Goal: Ask a question

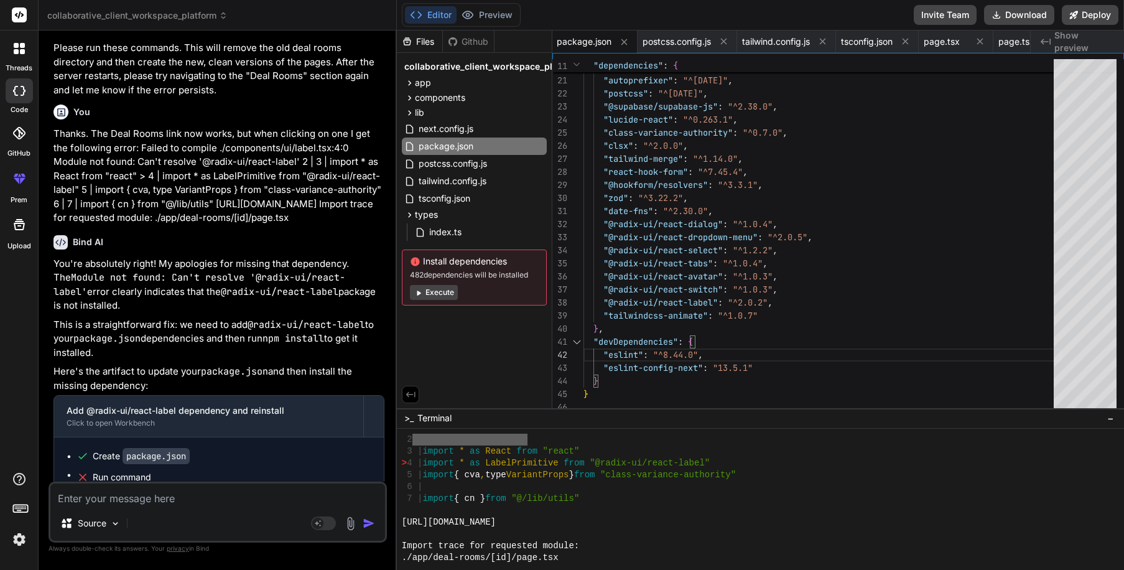
scroll to position [8742, 0]
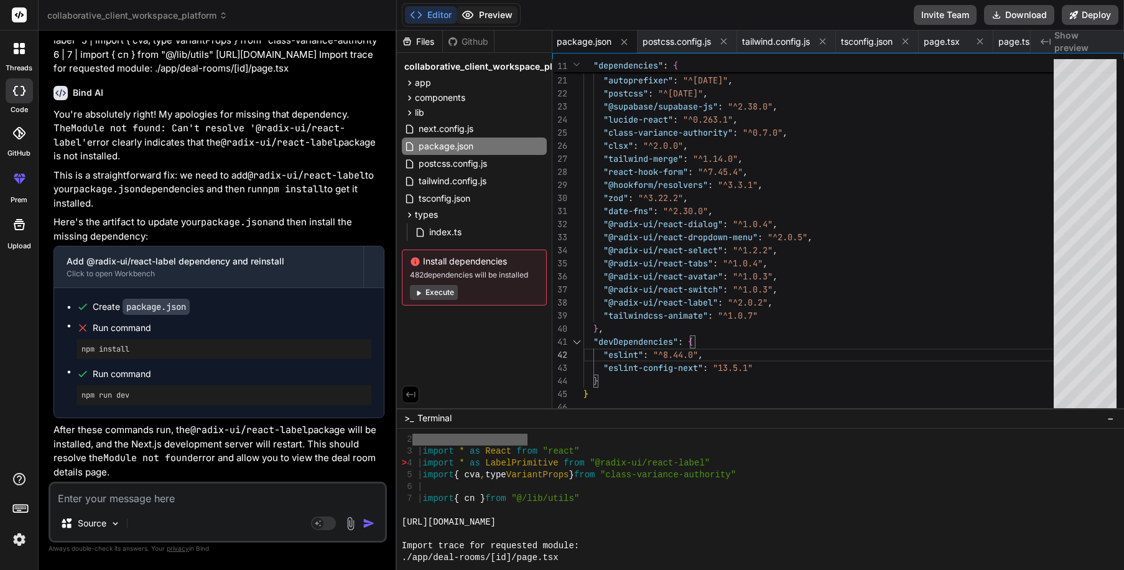
click at [482, 12] on button "Preview" at bounding box center [487, 14] width 61 height 17
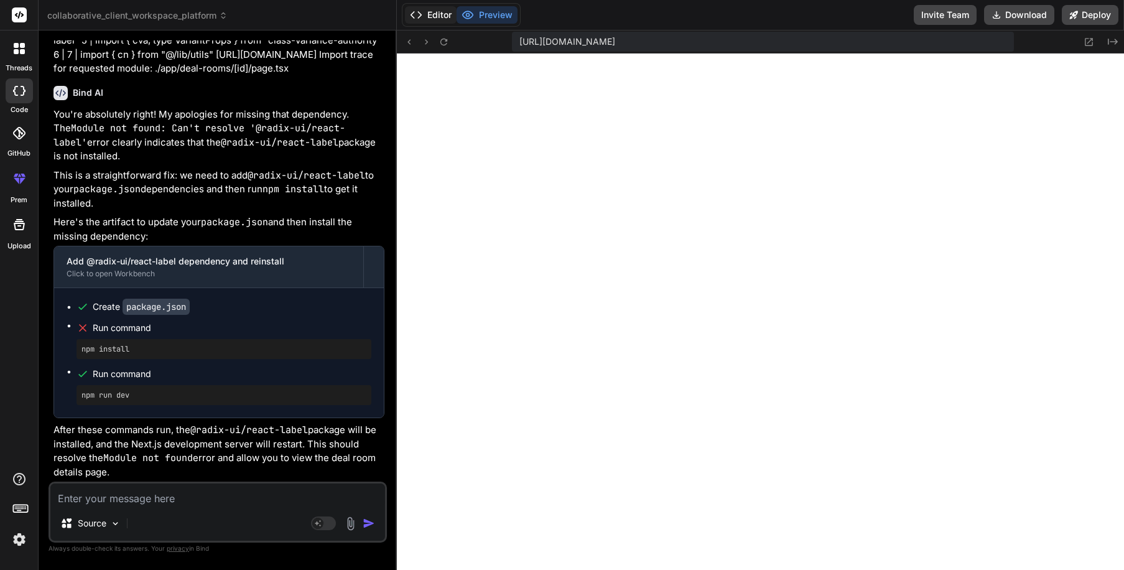
click at [428, 14] on button "Editor" at bounding box center [431, 14] width 52 height 17
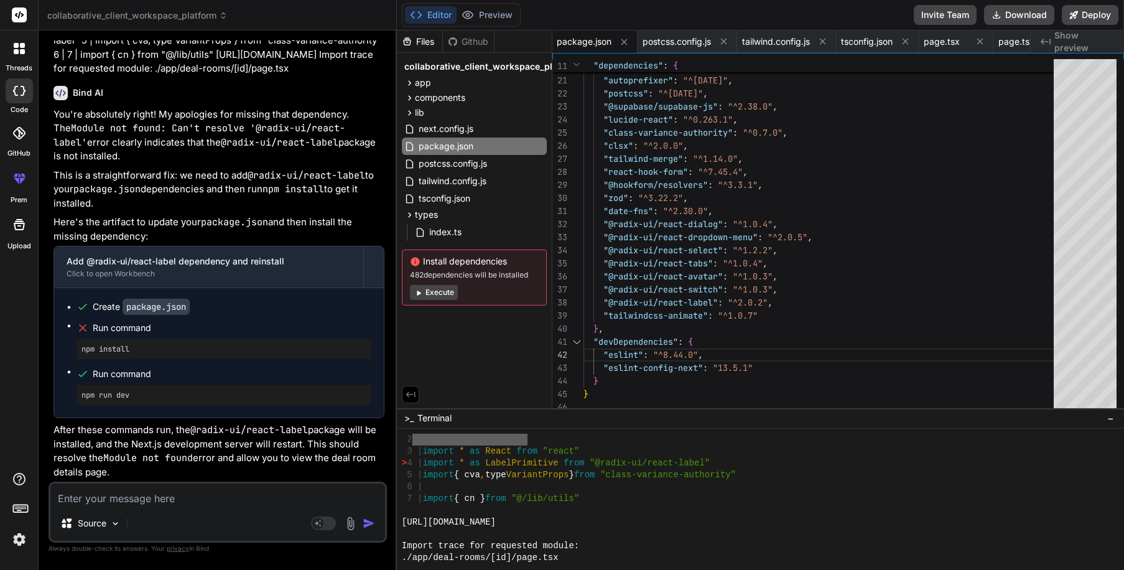
click at [426, 287] on button "Execute" at bounding box center [434, 292] width 48 height 15
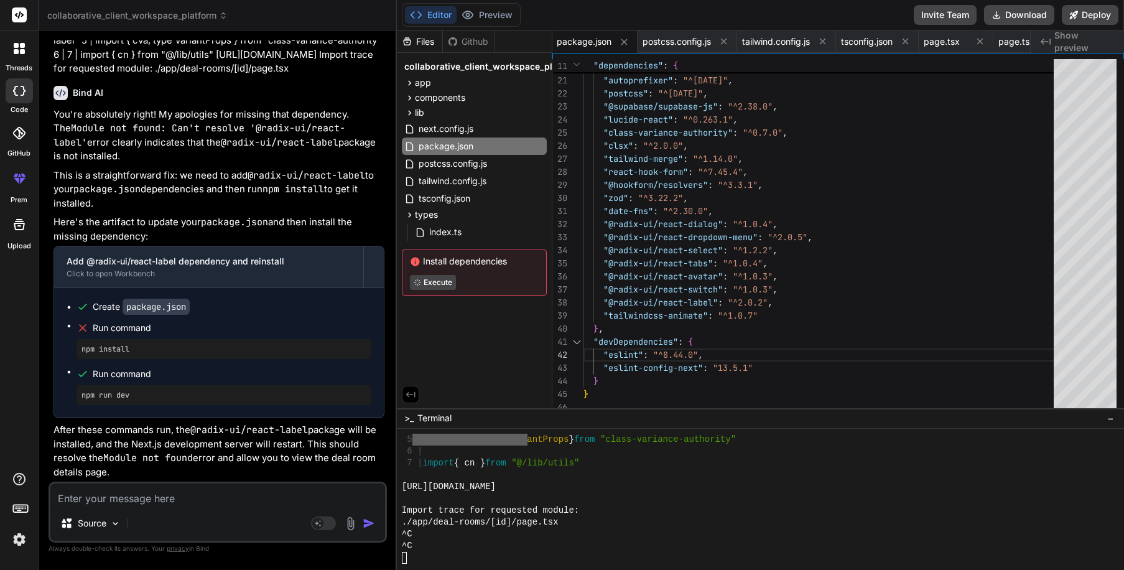
scroll to position [7957, 0]
click at [404, 558] on textarea "Terminal input" at bounding box center [404, 558] width 5 height 12
click at [447, 334] on div "Files Github collaborative_client_workspace_platform app (auth) login page.tsx …" at bounding box center [475, 219] width 156 height 378
click at [856, 388] on div ""@types/react-dom" : "^18.2.0" , "tailwindcss" : "3.3.3" , "autoprefixer" : "^[…" at bounding box center [823, 113] width 478 height 601
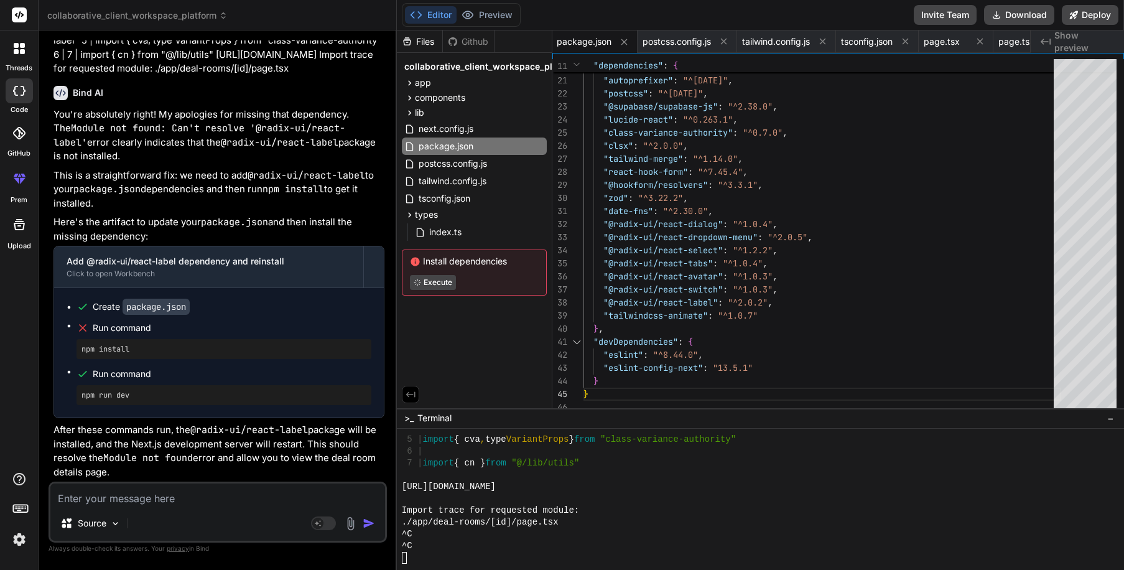
click at [437, 328] on div "Files Github collaborative_client_workspace_platform app (auth) login page.tsx …" at bounding box center [475, 219] width 156 height 378
type textarea "x"
click at [404, 559] on textarea "Terminal input" at bounding box center [404, 558] width 5 height 12
click at [479, 16] on button "Preview" at bounding box center [487, 14] width 61 height 17
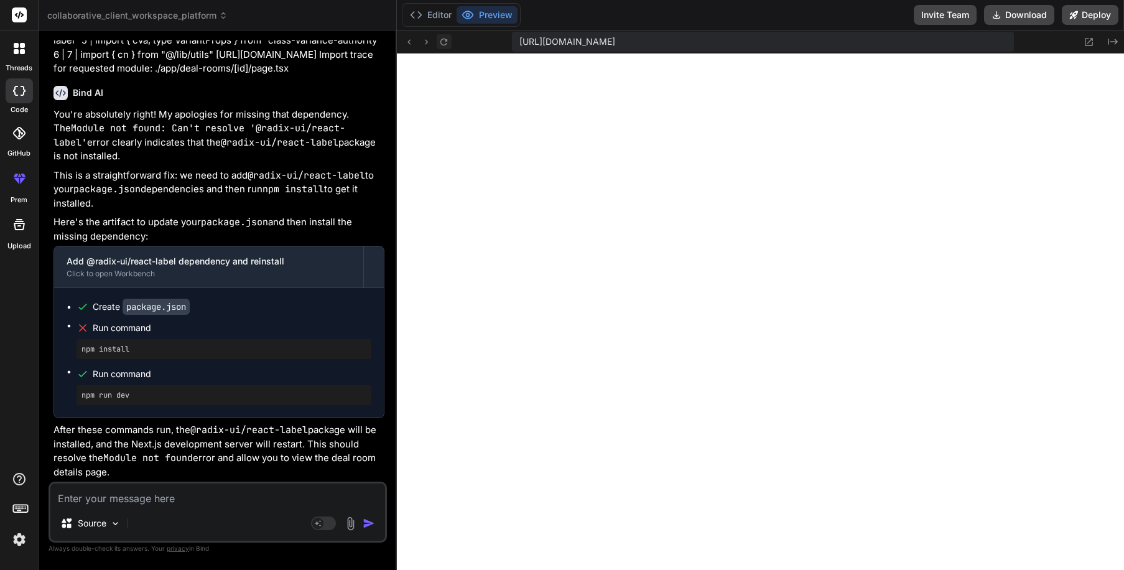
click at [438, 45] on button at bounding box center [444, 41] width 15 height 15
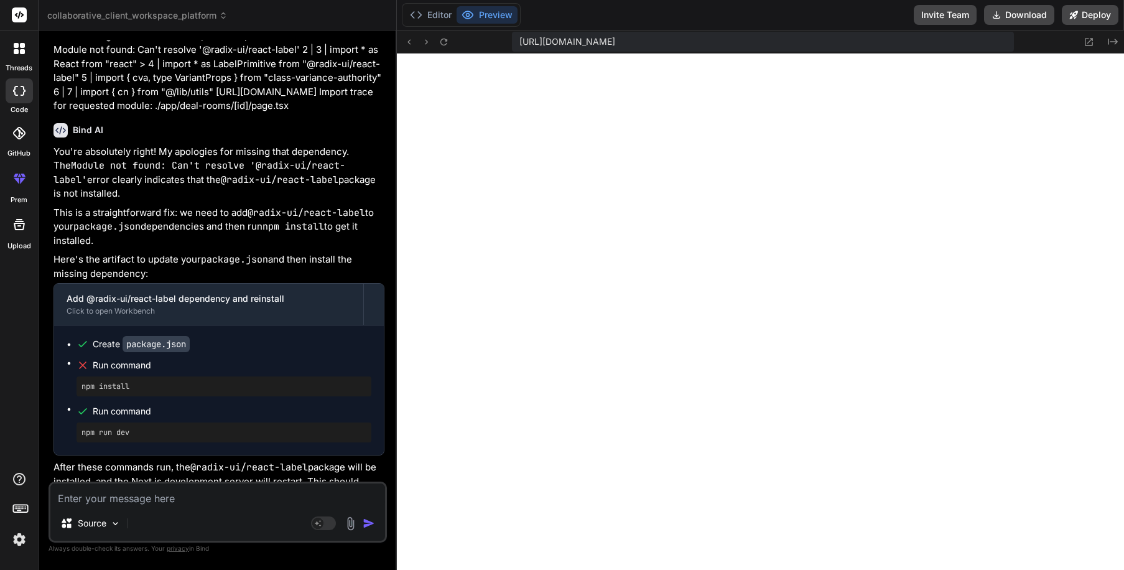
scroll to position [8742, 0]
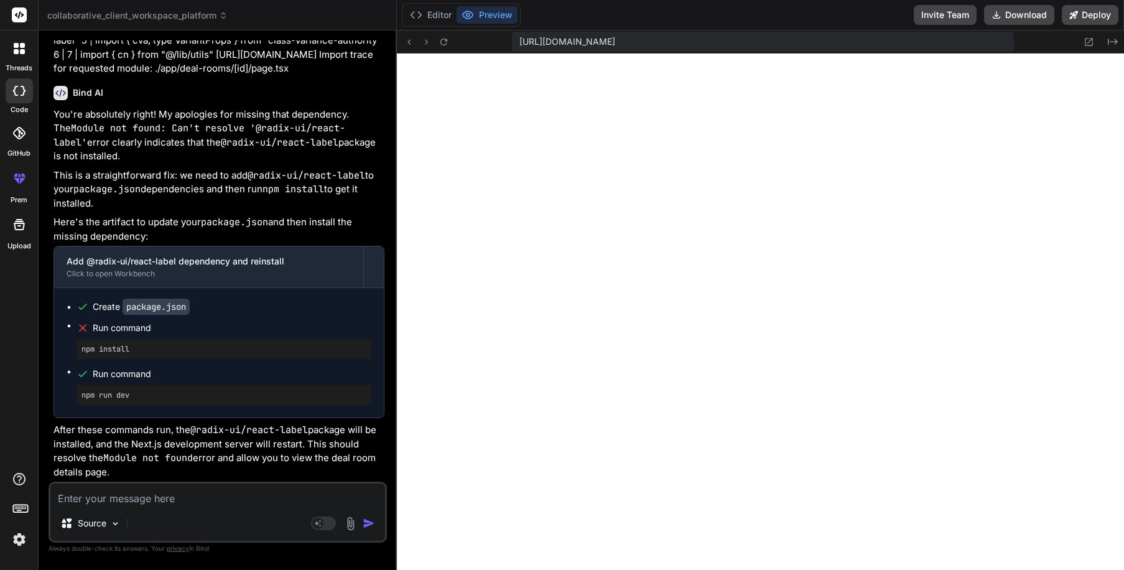
click at [219, 522] on div "Source" at bounding box center [217, 526] width 335 height 30
click at [216, 486] on textarea at bounding box center [217, 494] width 335 height 22
type textarea "C"
type textarea "x"
type textarea "Ca"
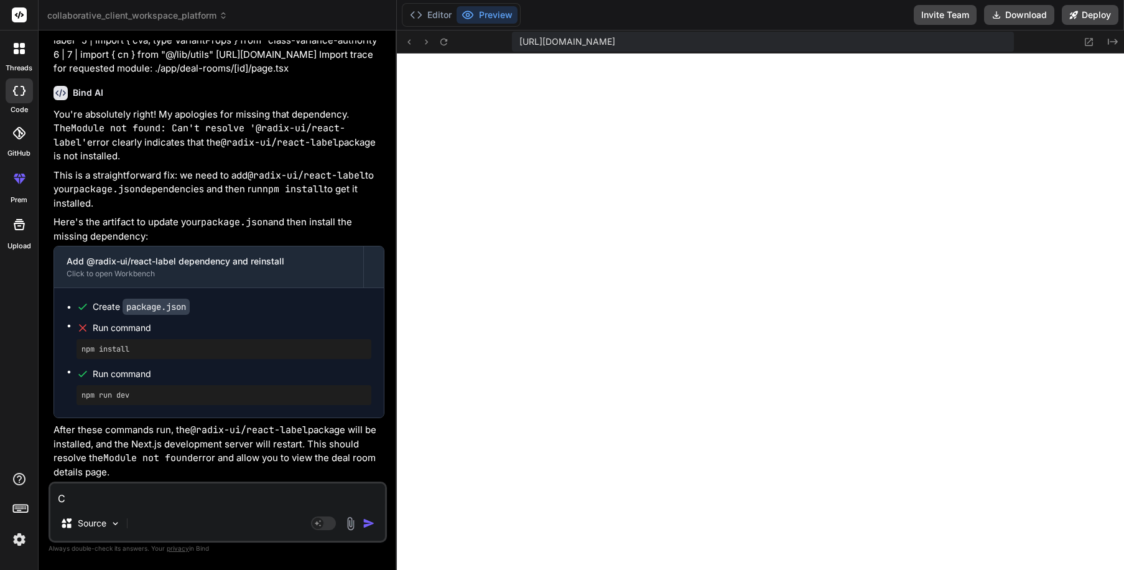
type textarea "x"
type textarea "Can"
type textarea "x"
type textarea "Can"
type textarea "x"
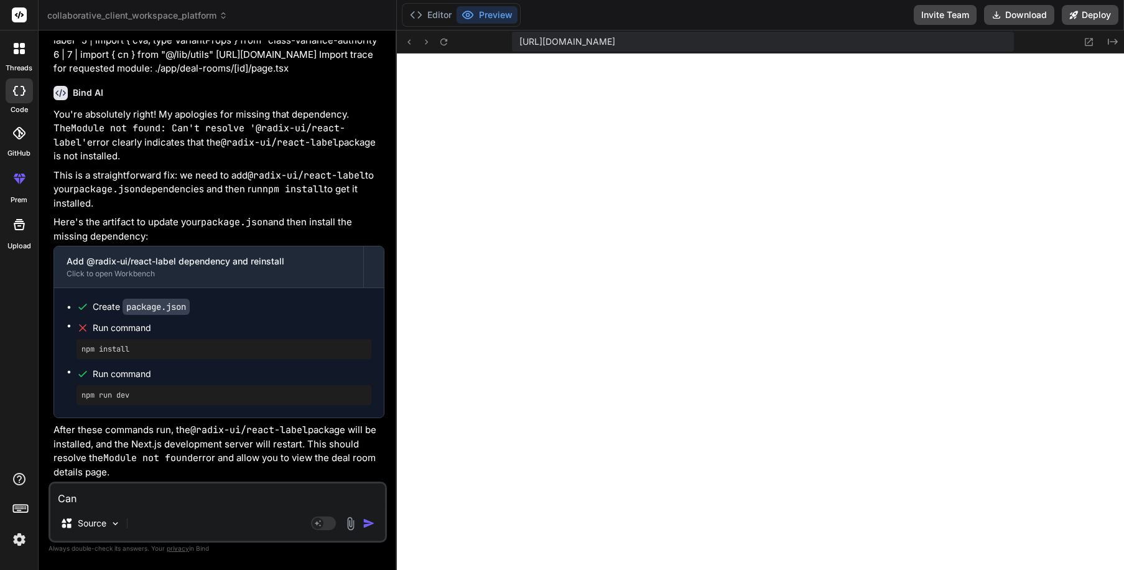
type textarea "Can y"
type textarea "x"
type textarea "Can yo"
type textarea "x"
type textarea "Can you"
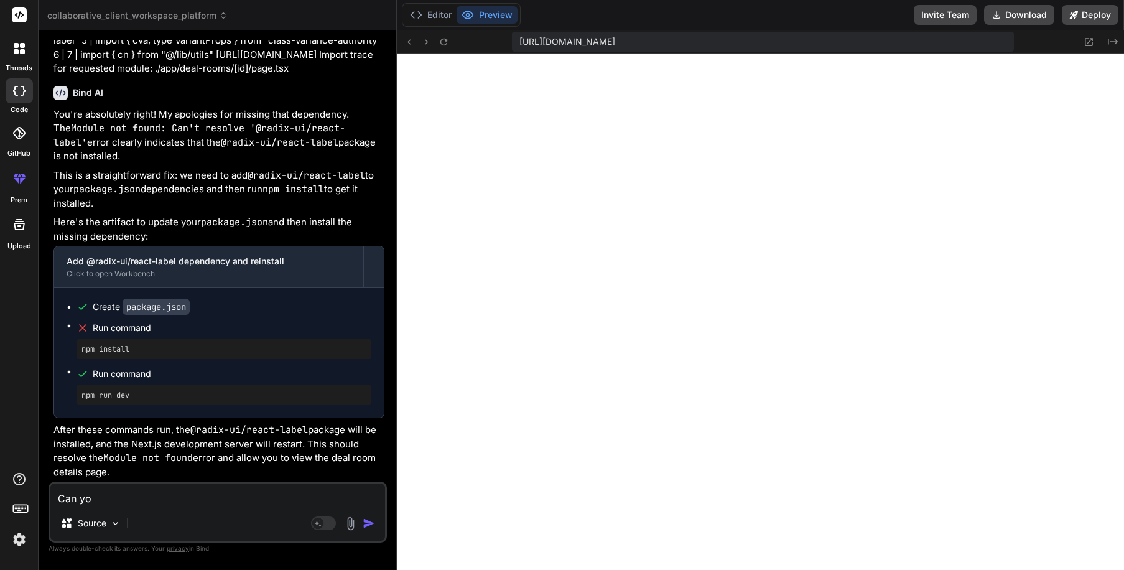
type textarea "x"
type textarea "Can you"
type textarea "x"
type textarea "Can you p"
type textarea "x"
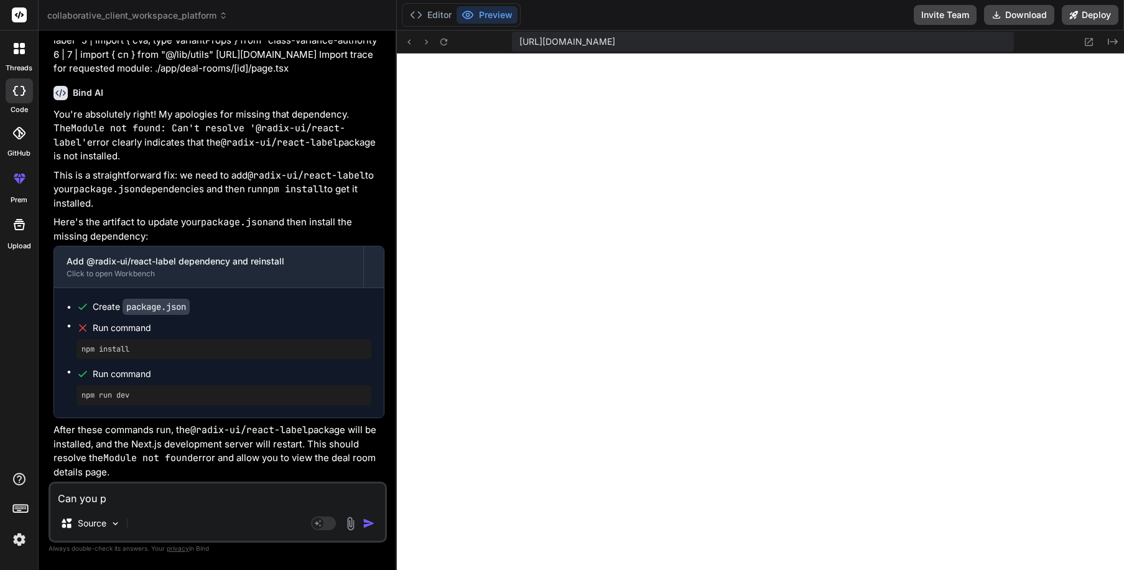
type textarea "Can you pl"
type textarea "x"
type textarea "Can you ple"
type textarea "x"
type textarea "Can you plea"
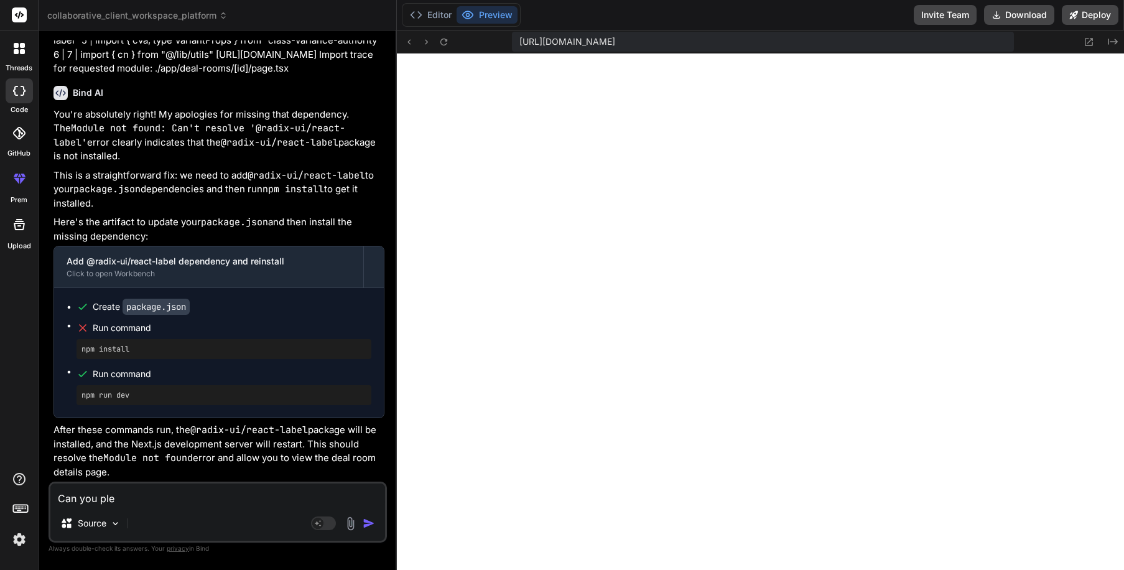
type textarea "x"
type textarea "Can you pleas"
type textarea "x"
type textarea "Can you please"
type textarea "x"
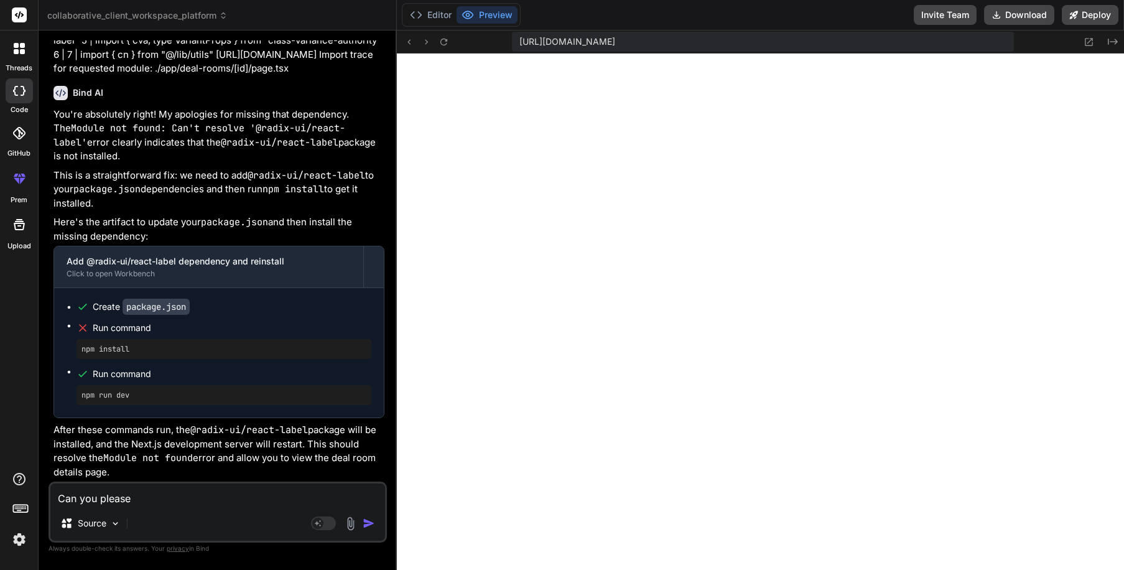
type textarea "Can you please"
type textarea "x"
type textarea "Can you please u"
type textarea "x"
type textarea "Can you please us"
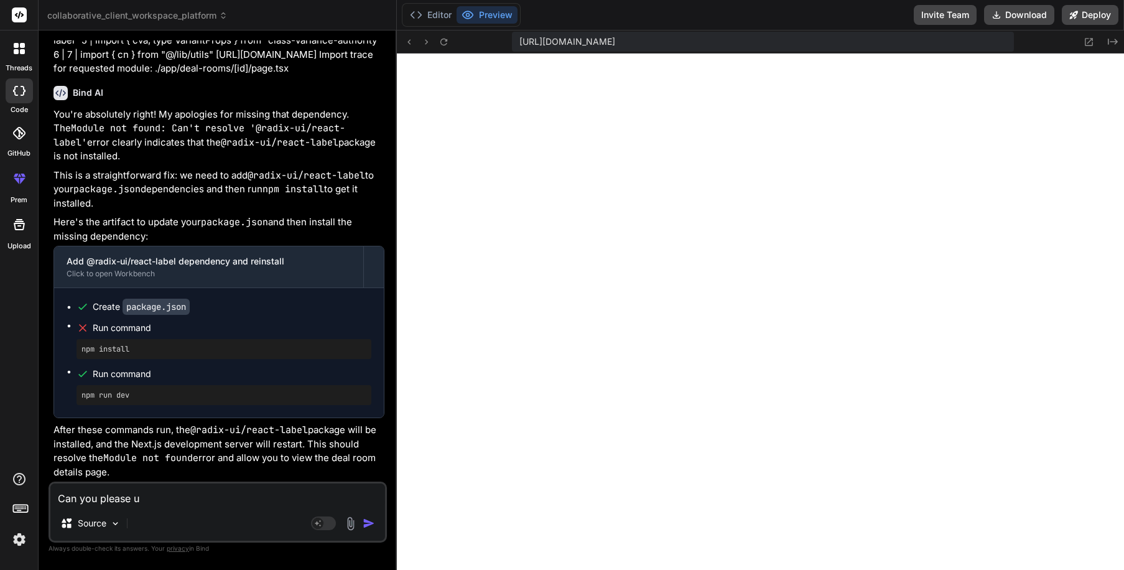
type textarea "x"
type textarea "Can you please use"
type textarea "x"
type textarea "Can you please use"
type textarea "x"
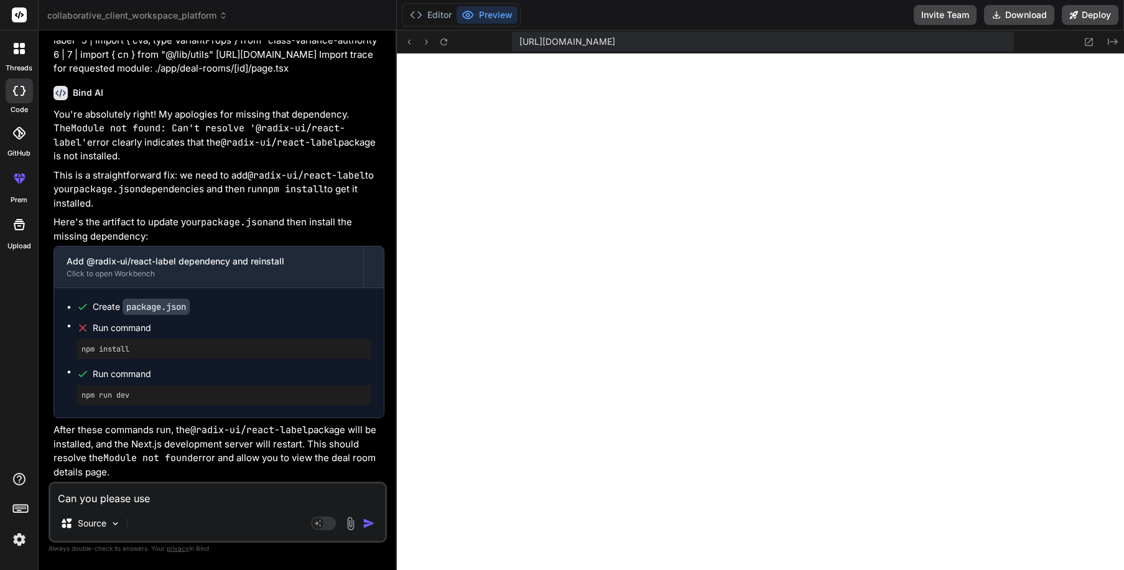
type textarea "Can you please use t"
type textarea "x"
type textarea "Can you please use th"
type textarea "x"
type textarea "Can you please use the"
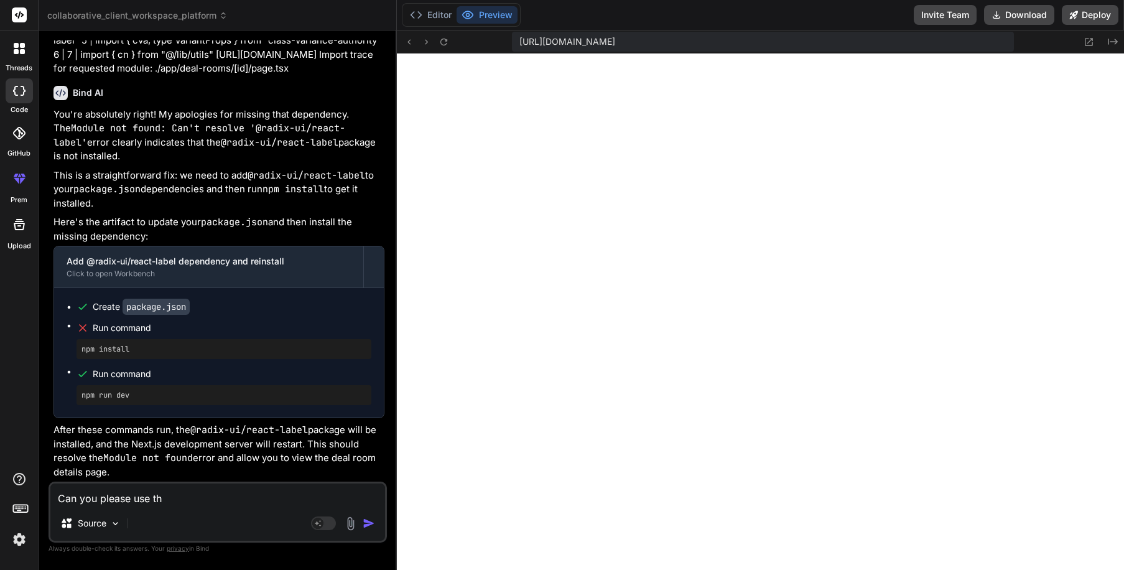
type textarea "x"
type textarea "Can you please use the"
type textarea "x"
type textarea "Can you please use the a"
type textarea "x"
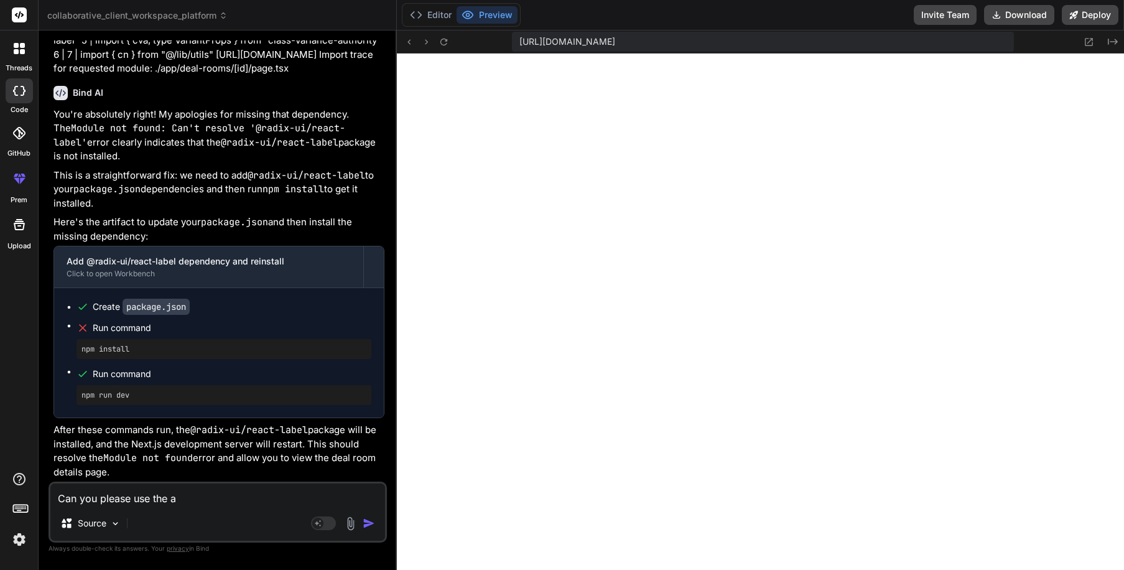
type textarea "Can you please use the ar"
type textarea "x"
type textarea "Can you please use the art"
type textarea "x"
type textarea "Can you please use the arti"
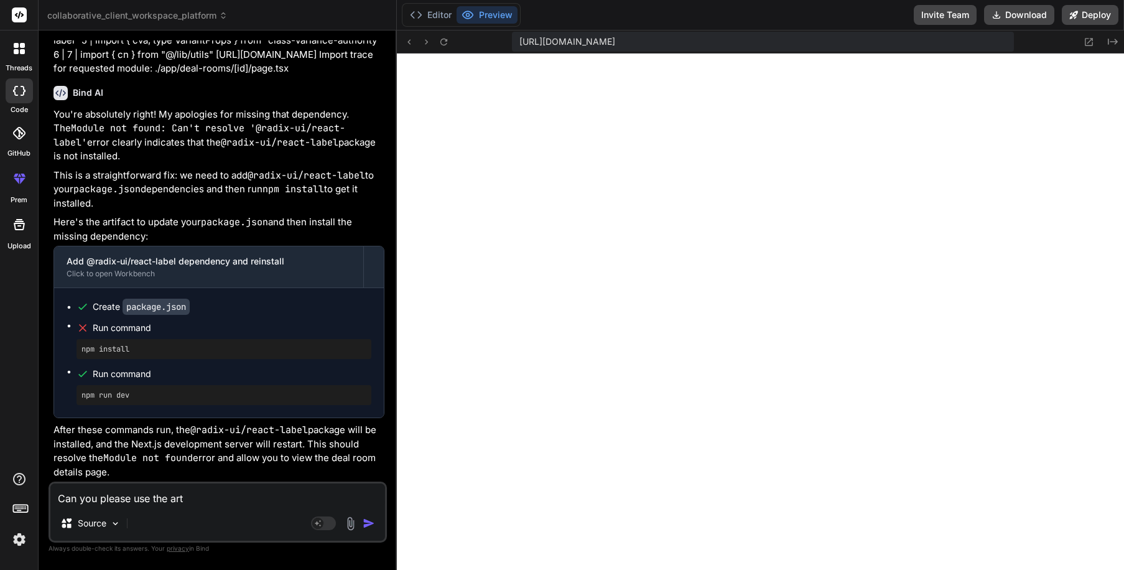
type textarea "x"
type textarea "Can you please use the artif"
type textarea "x"
type textarea "Can you please use the artifa"
type textarea "x"
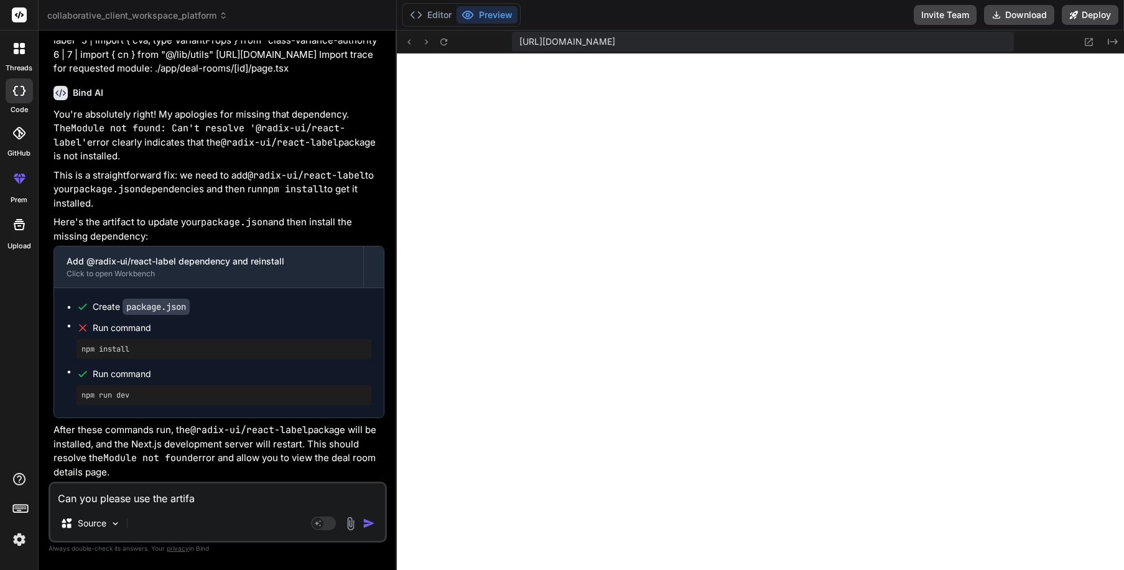
type textarea "Can you please use the artifac"
type textarea "x"
type textarea "Can you please use the artifact"
type textarea "x"
type textarea "Can you please use the artifact"
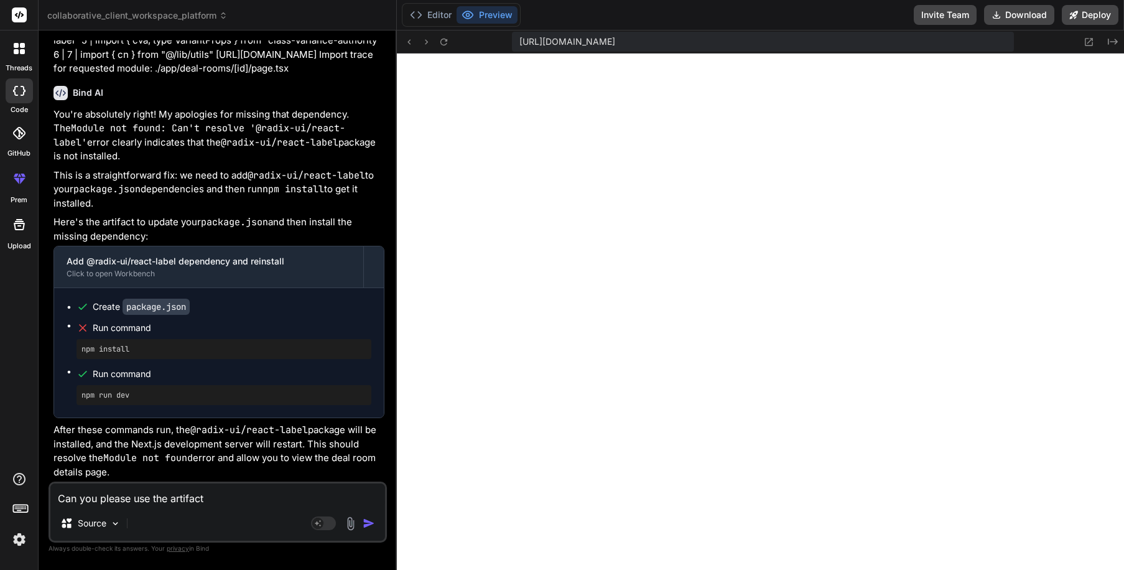
type textarea "x"
type textarea "Can you please use the artifact t"
type textarea "x"
type textarea "Can you please use the artifact to"
type textarea "x"
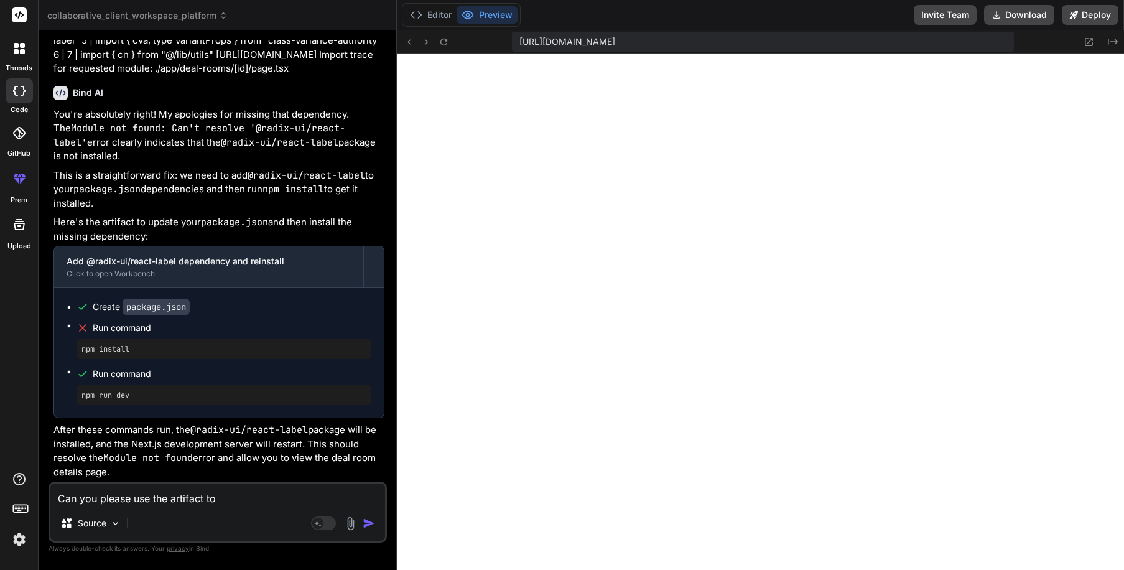
type textarea "Can you please use the artifact to"
type textarea "x"
type textarea "Can you please use the artifact to u"
type textarea "x"
type textarea "Can you please use the artifact to up"
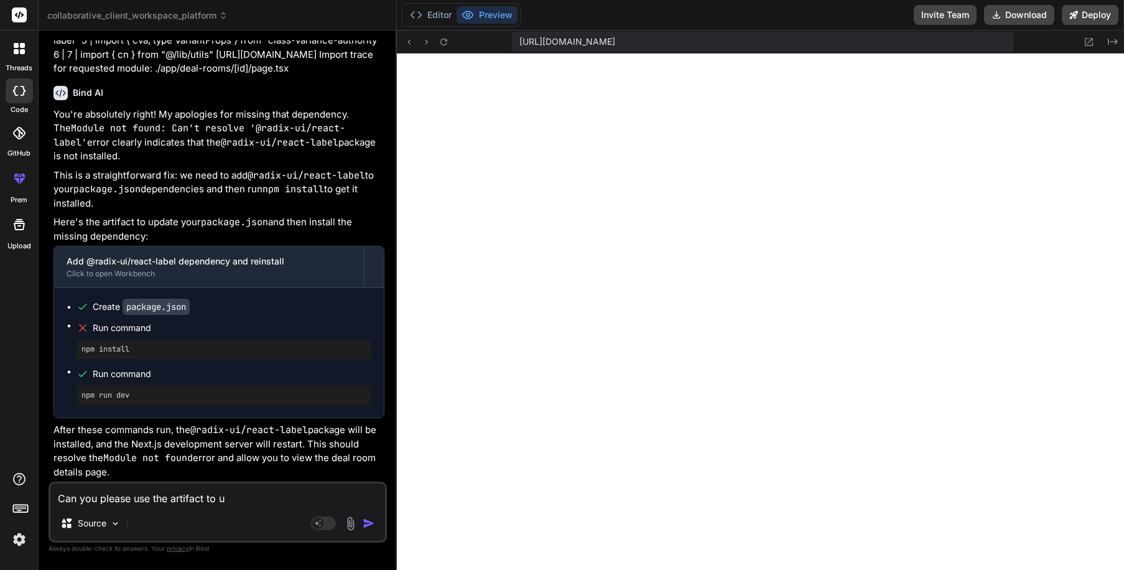
type textarea "x"
type textarea "Can you please use the artifact to upd"
type textarea "x"
type textarea "Can you please use the artifact to upda"
type textarea "x"
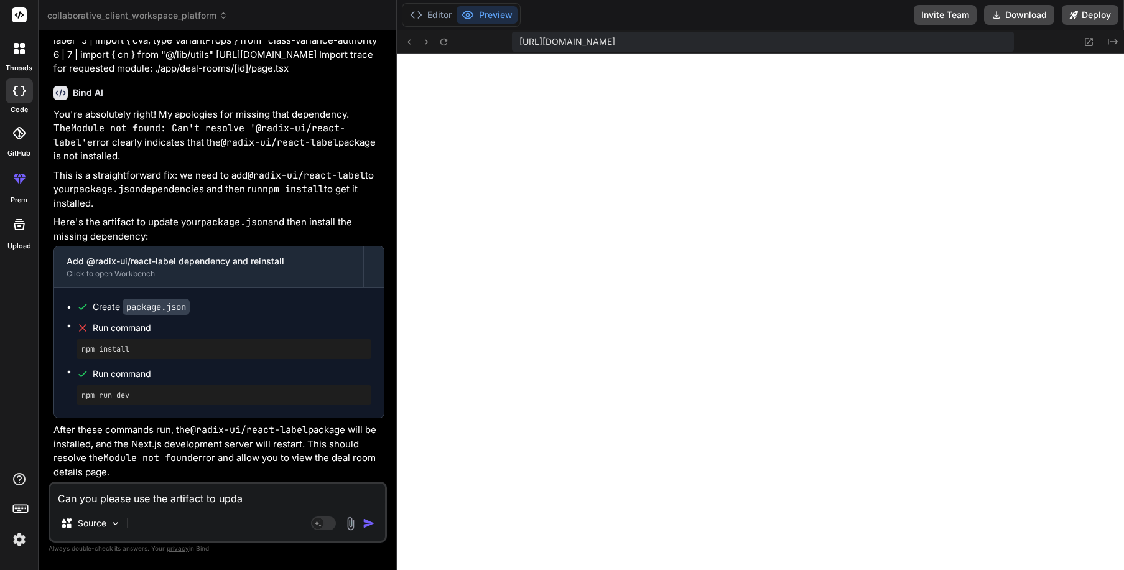
type textarea "Can you please use the artifact to updat"
type textarea "x"
type textarea "Can you please use the artifact to update"
type textarea "x"
type textarea "Can you please use the artifact to update"
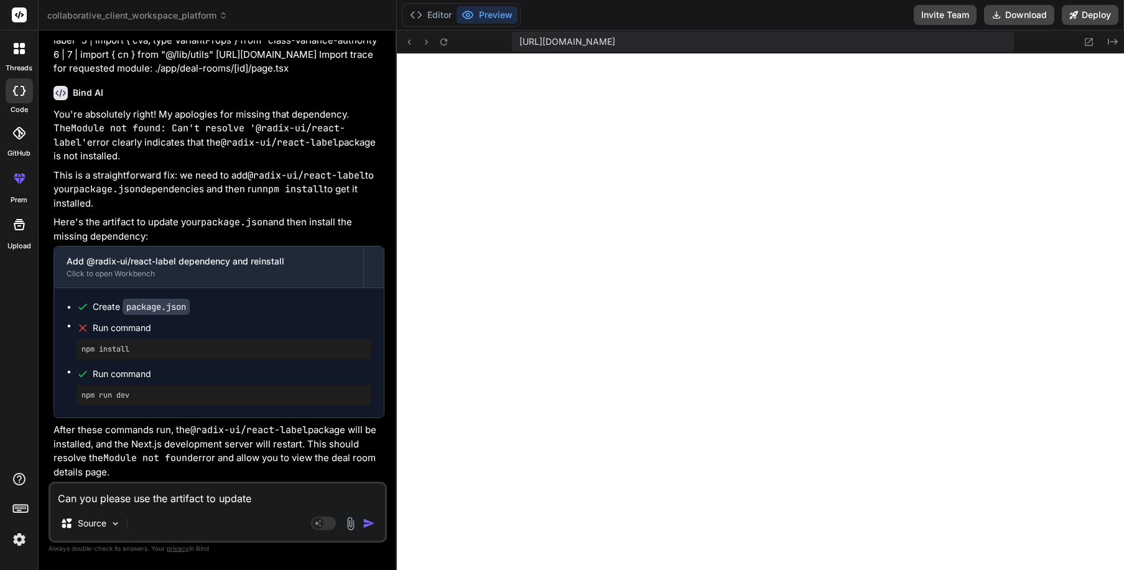
type textarea "x"
type textarea "Can you please use the artifact to update t"
type textarea "x"
type textarea "Can you please use the artifact to update th"
type textarea "x"
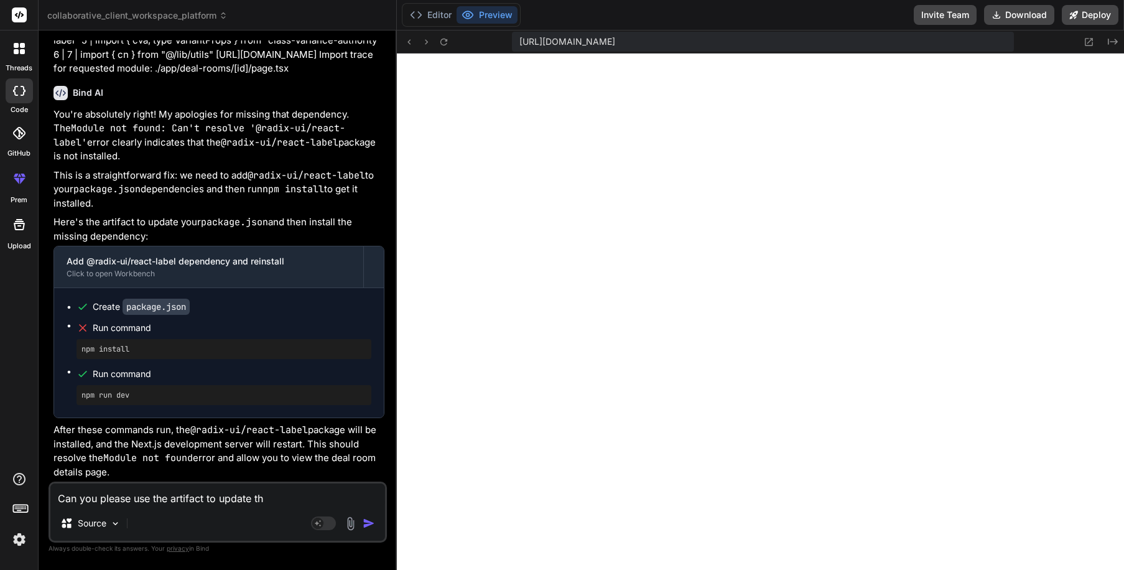
type textarea "Can you please use the artifact to update the"
type textarea "x"
type textarea "Can you please use the artifact to update the"
type textarea "x"
type textarea "Can you please use the artifact to update the p"
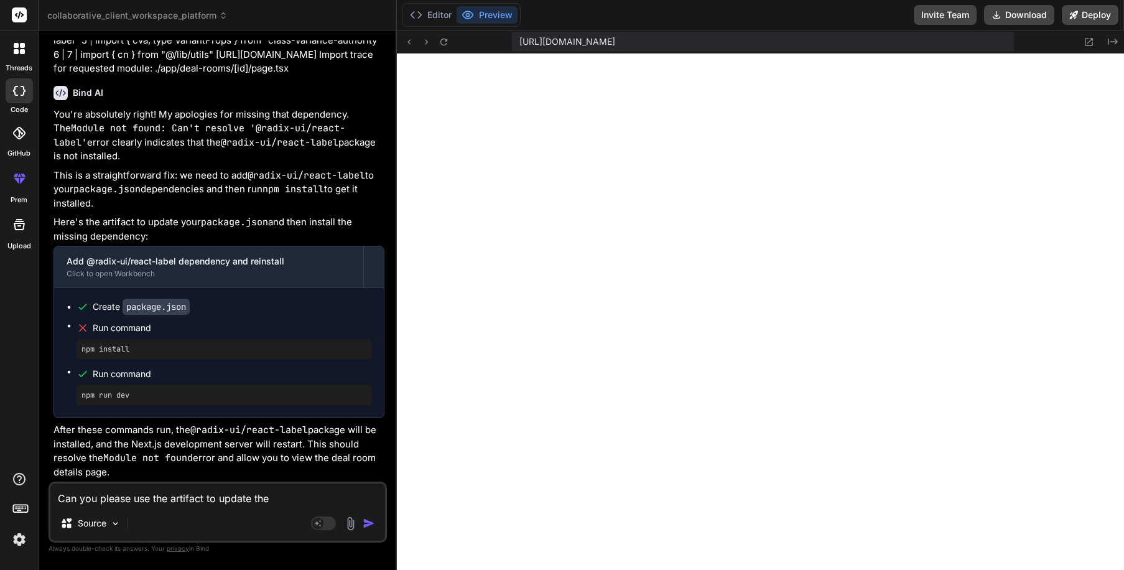
type textarea "x"
type textarea "Can you please use the artifact to update the pa"
type textarea "x"
type textarea "Can you please use the artifact to update the pac"
type textarea "x"
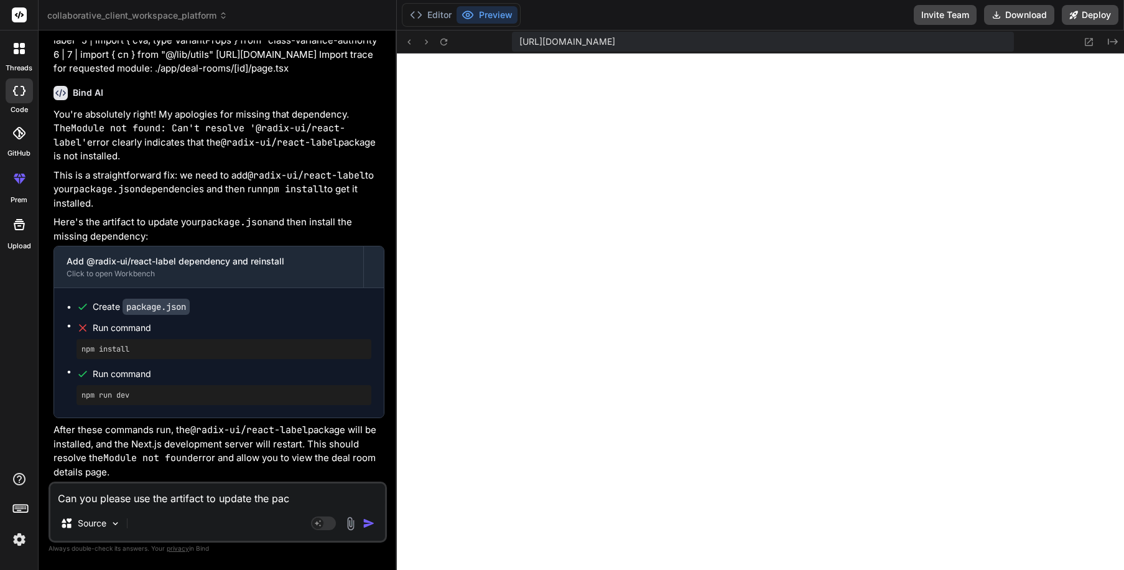
type textarea "Can you please use the artifact to update the pack"
type textarea "x"
type textarea "Can you please use the artifact to update the packa"
type textarea "x"
type textarea "Can you please use the artifact to update the packag"
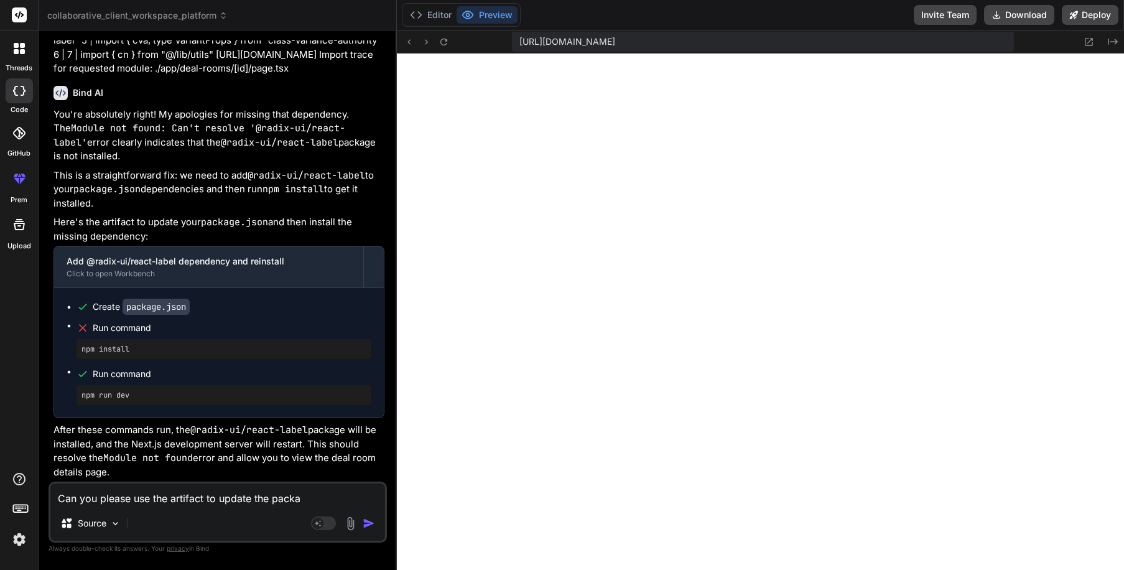
type textarea "x"
type textarea "Can you please use the artifact to update the package"
type textarea "x"
type textarea "Can you please use the artifact to update the package."
type textarea "x"
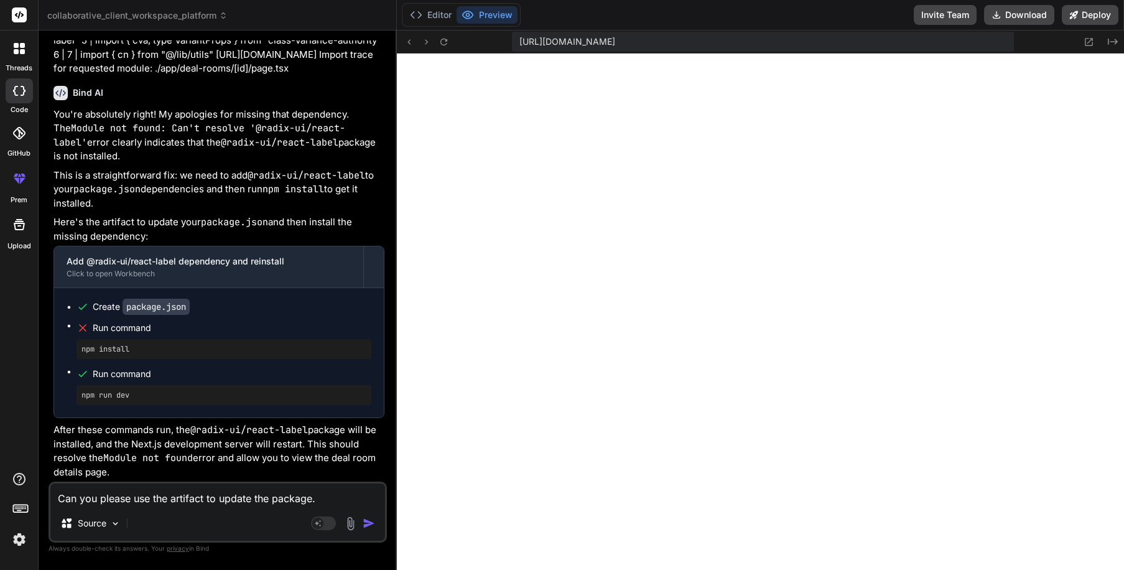
type textarea "Can you please use the artifact to update the package.j"
type textarea "x"
type textarea "Can you please use the artifact to update the package.js"
type textarea "x"
type textarea "Can you please use the artifact to update the package.jso"
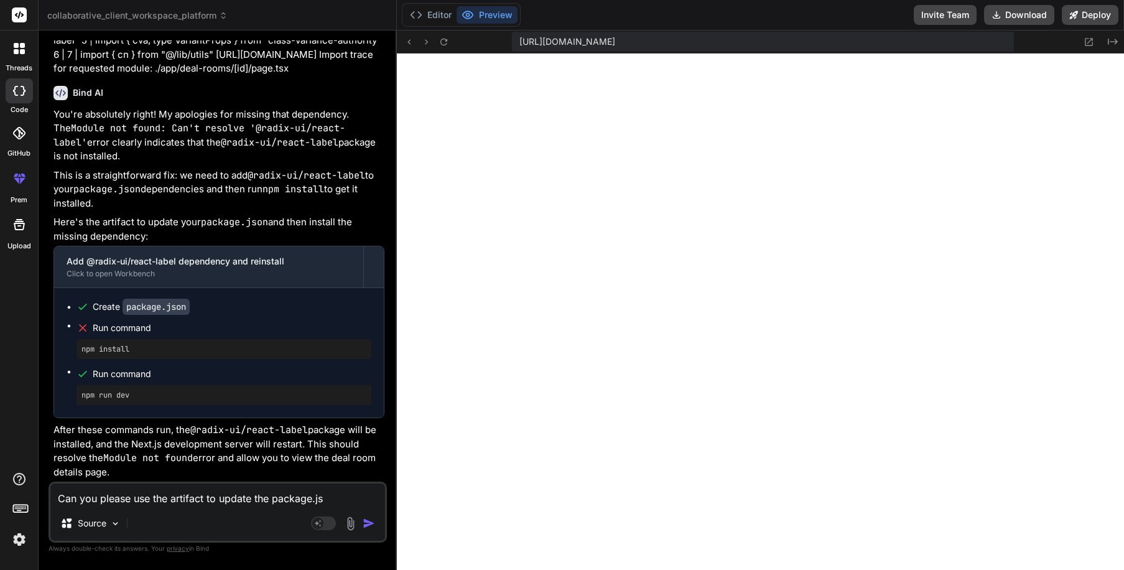
type textarea "x"
type textarea "Can you please use the artifact to update the package.json"
type textarea "x"
type textarea "Can you please use the artifact to update the package.json?"
type textarea "x"
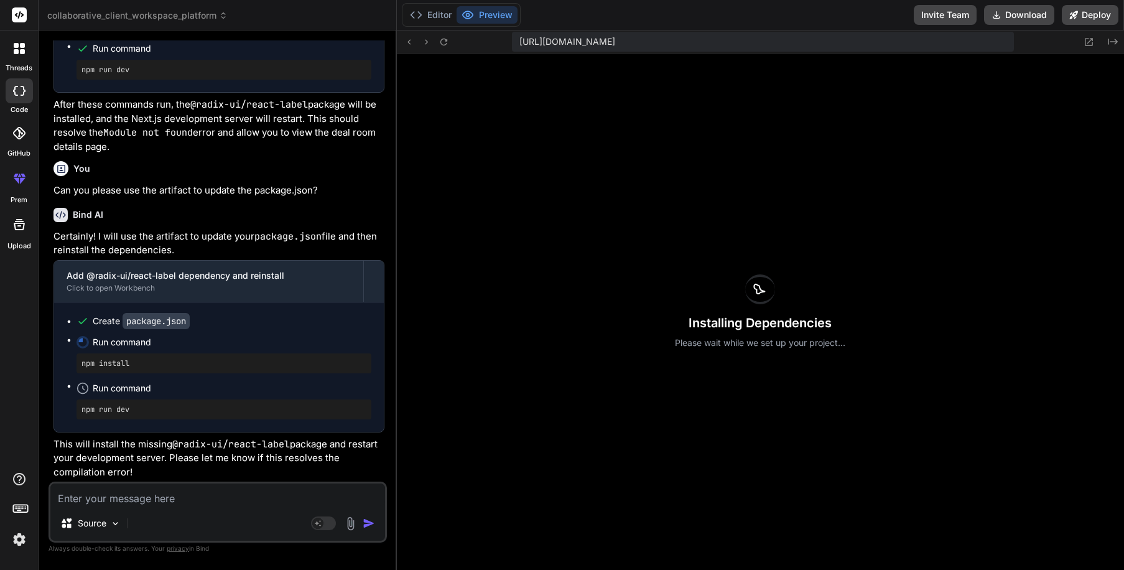
scroll to position [9067, 0]
type textarea "x"
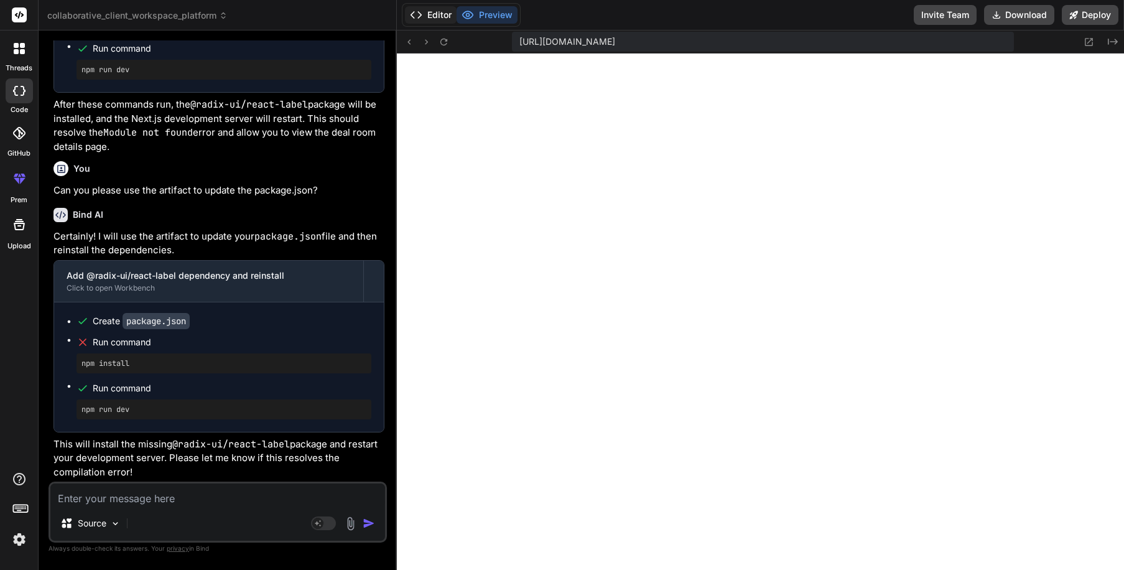
click at [428, 18] on button "Editor" at bounding box center [431, 14] width 52 height 17
